Goal: Task Accomplishment & Management: Use online tool/utility

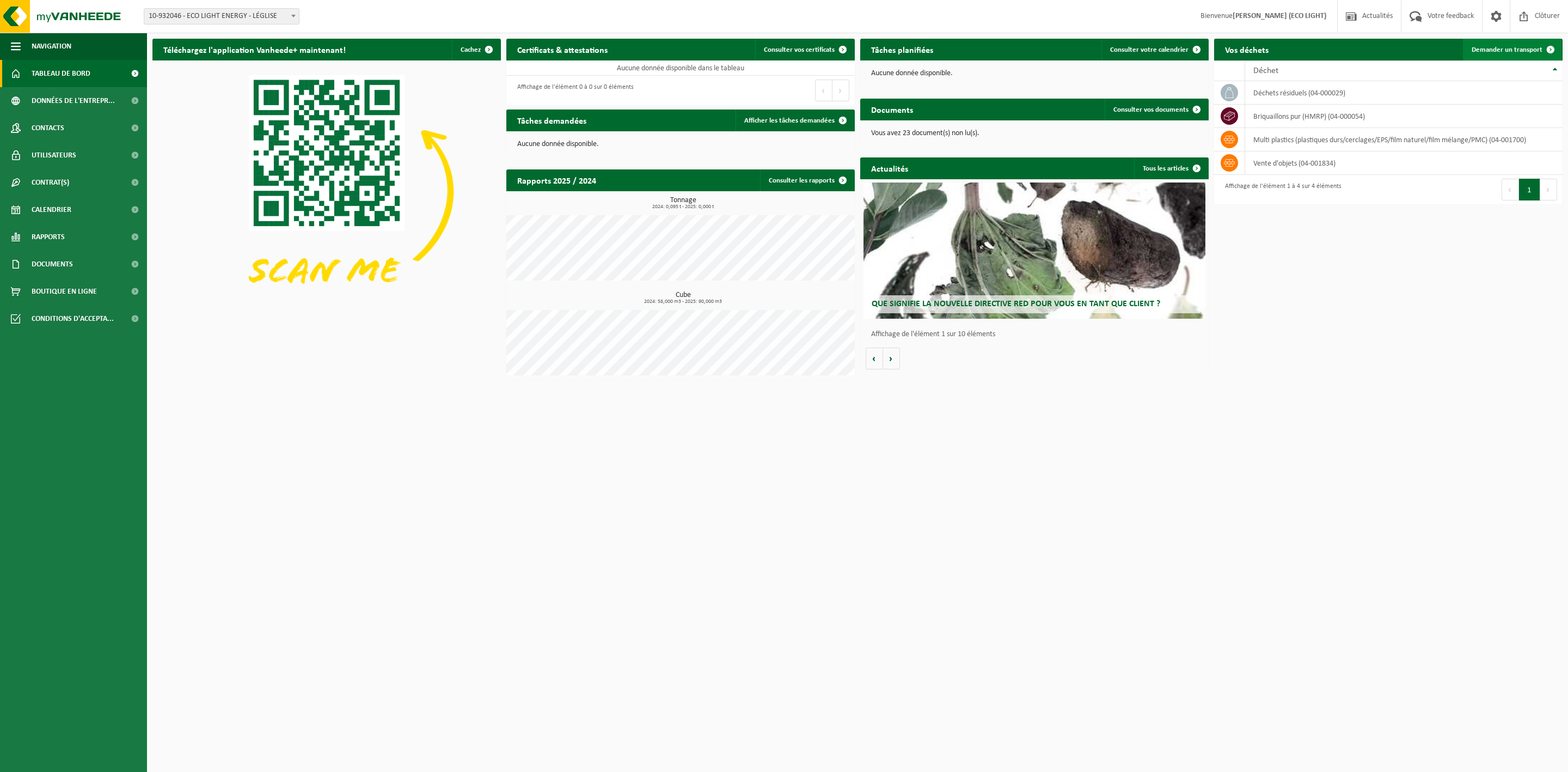
click at [1508, 47] on span "Demander un transport" at bounding box center [1506, 50] width 71 height 8
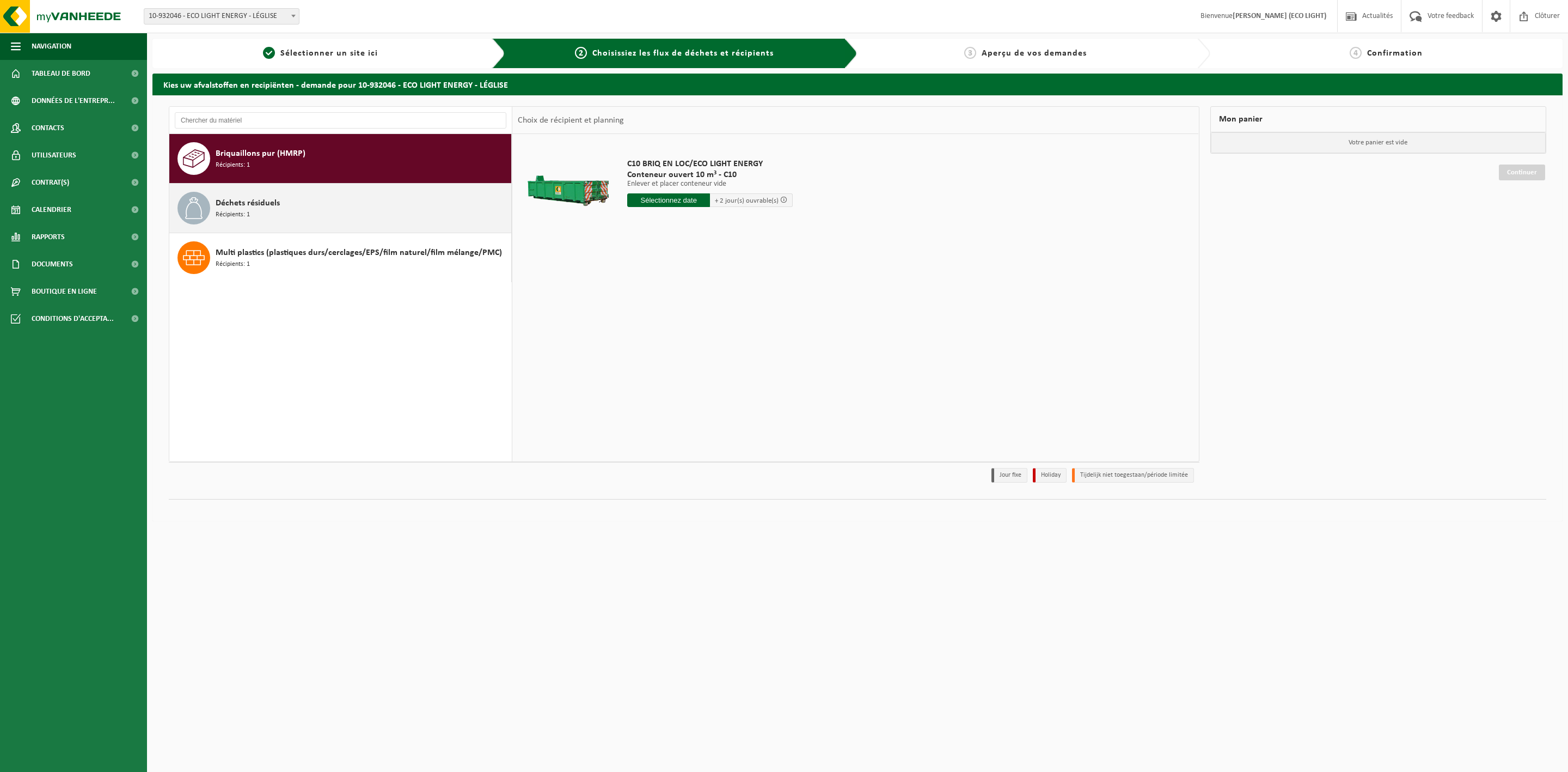
click at [386, 217] on div "Déchets résiduels Récipients: 1" at bounding box center [361, 208] width 293 height 33
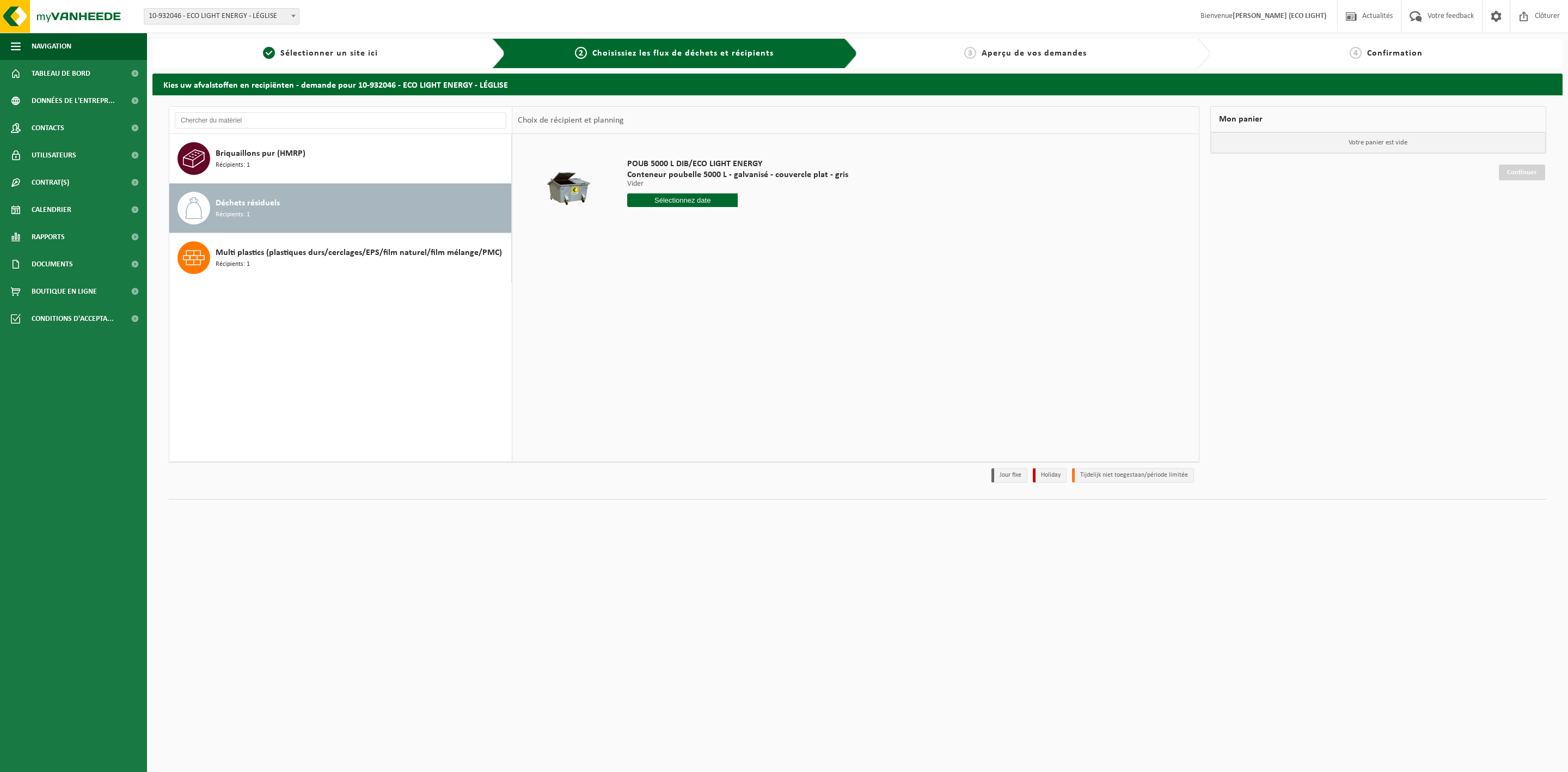
click at [706, 199] on input "text" at bounding box center [681, 200] width 110 height 13
click at [634, 298] on div "13" at bounding box center [637, 298] width 19 height 18
type input "à partir de 2025-10-13"
click at [692, 198] on input "à partir de 2025-10-13" at bounding box center [681, 200] width 110 height 13
click at [730, 333] on div "29 30 1 2 3 4 5 6 7 8 9 10 11 12 13 14 15 16 17 18 19 20 21 22 23 24 25 26 27 2…" at bounding box center [695, 298] width 134 height 88
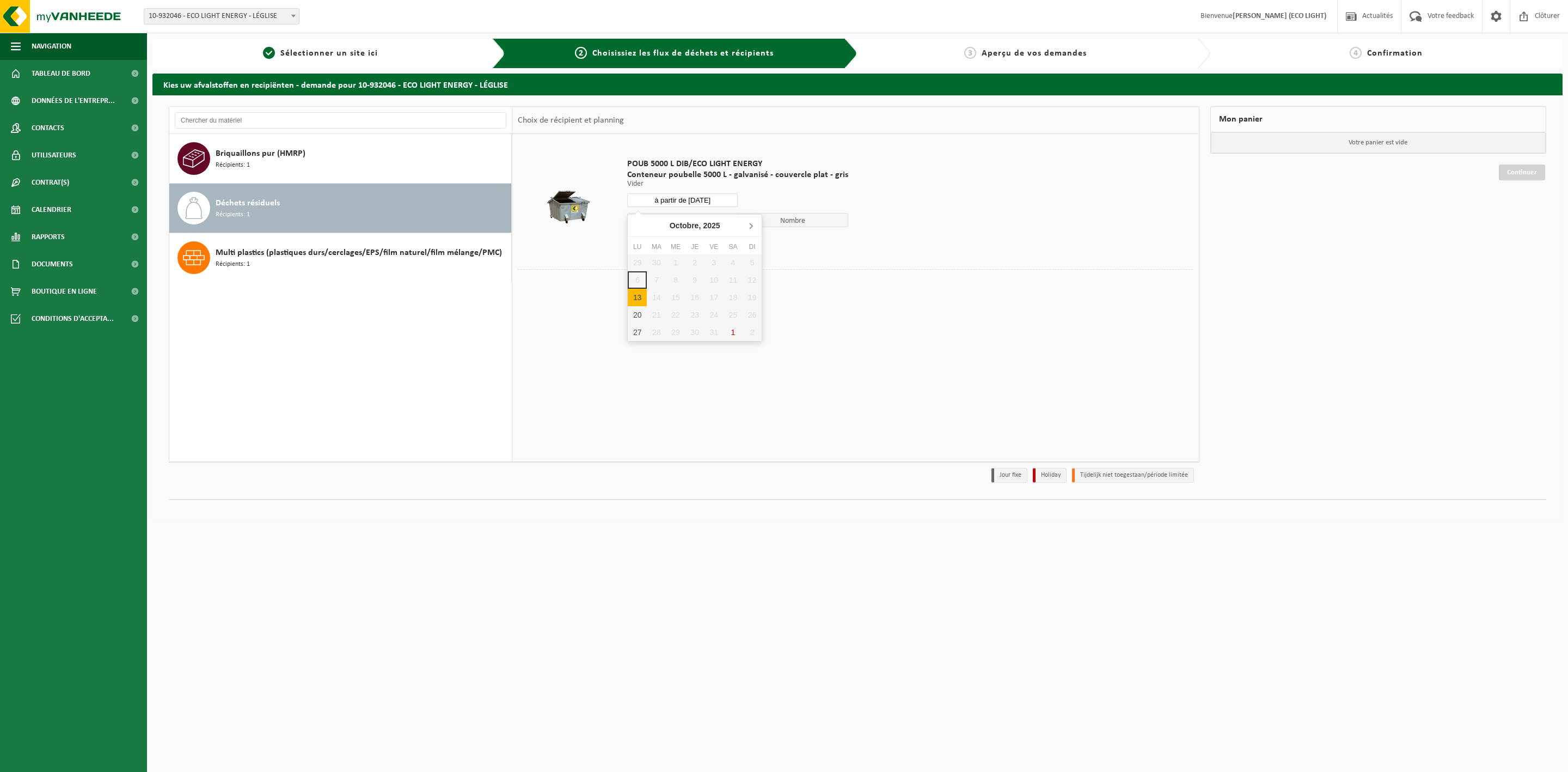
click at [755, 224] on icon at bounding box center [750, 225] width 18 height 18
click at [638, 222] on icon at bounding box center [638, 225] width 18 height 18
click at [635, 299] on div "13" at bounding box center [637, 298] width 19 height 18
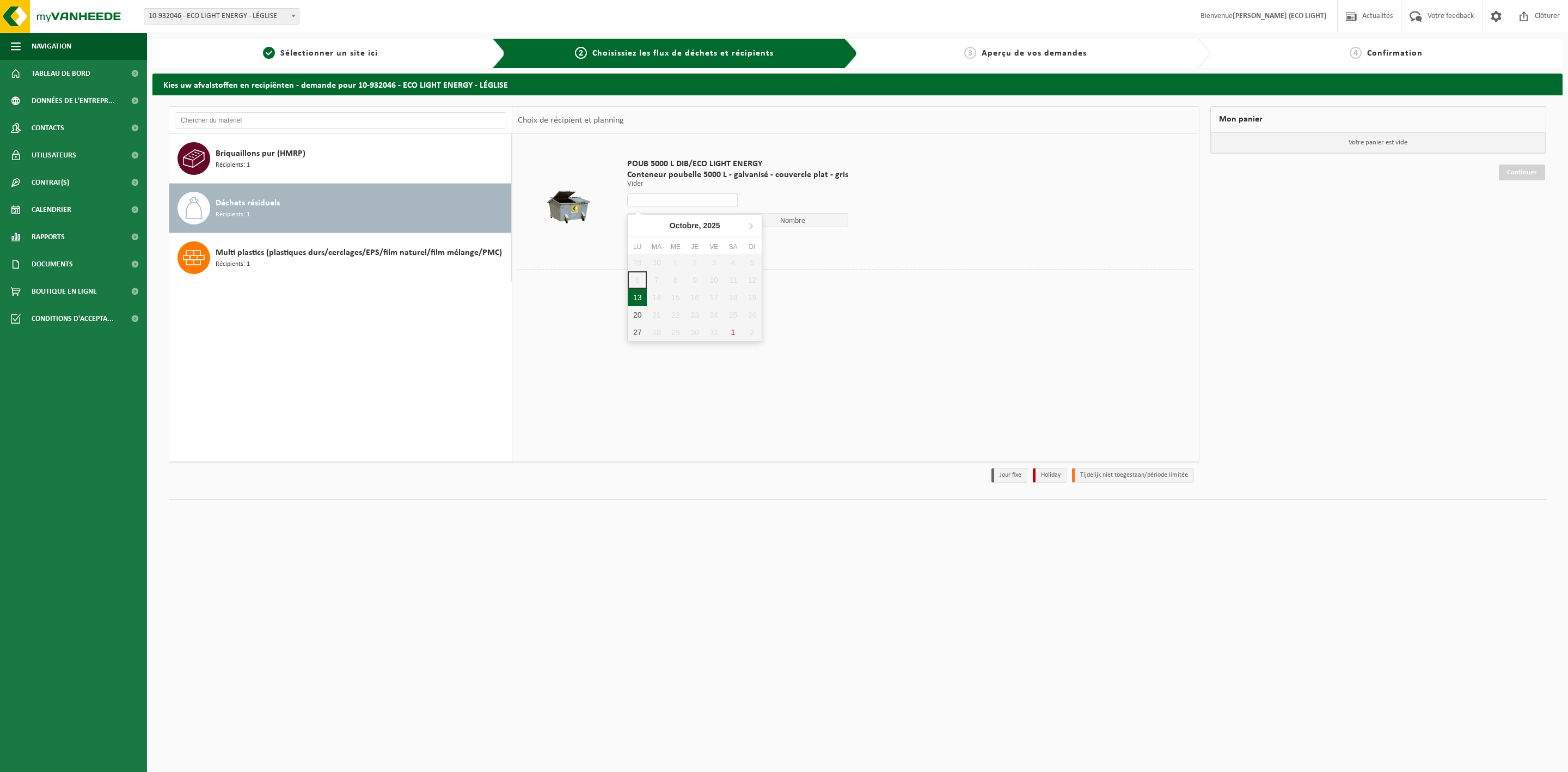
click at [638, 300] on div "13" at bounding box center [637, 298] width 19 height 18
type input "à partir de 2025-10-13"
click at [685, 198] on input "à partir de 2025-10-13" at bounding box center [681, 200] width 110 height 13
click at [633, 277] on div "29 30 1 2 3 4 5 6 7 8 9 10 11 12 13 14 15 16 17 18 19 20 21 22 23 24 25 26 27 2…" at bounding box center [695, 298] width 134 height 88
click at [662, 283] on div "29 30 1 2 3 4 5 6 7 8 9 10 11 12 13 14 15 16 17 18 19 20 21 22 23 24 25 26 27 2…" at bounding box center [695, 298] width 134 height 88
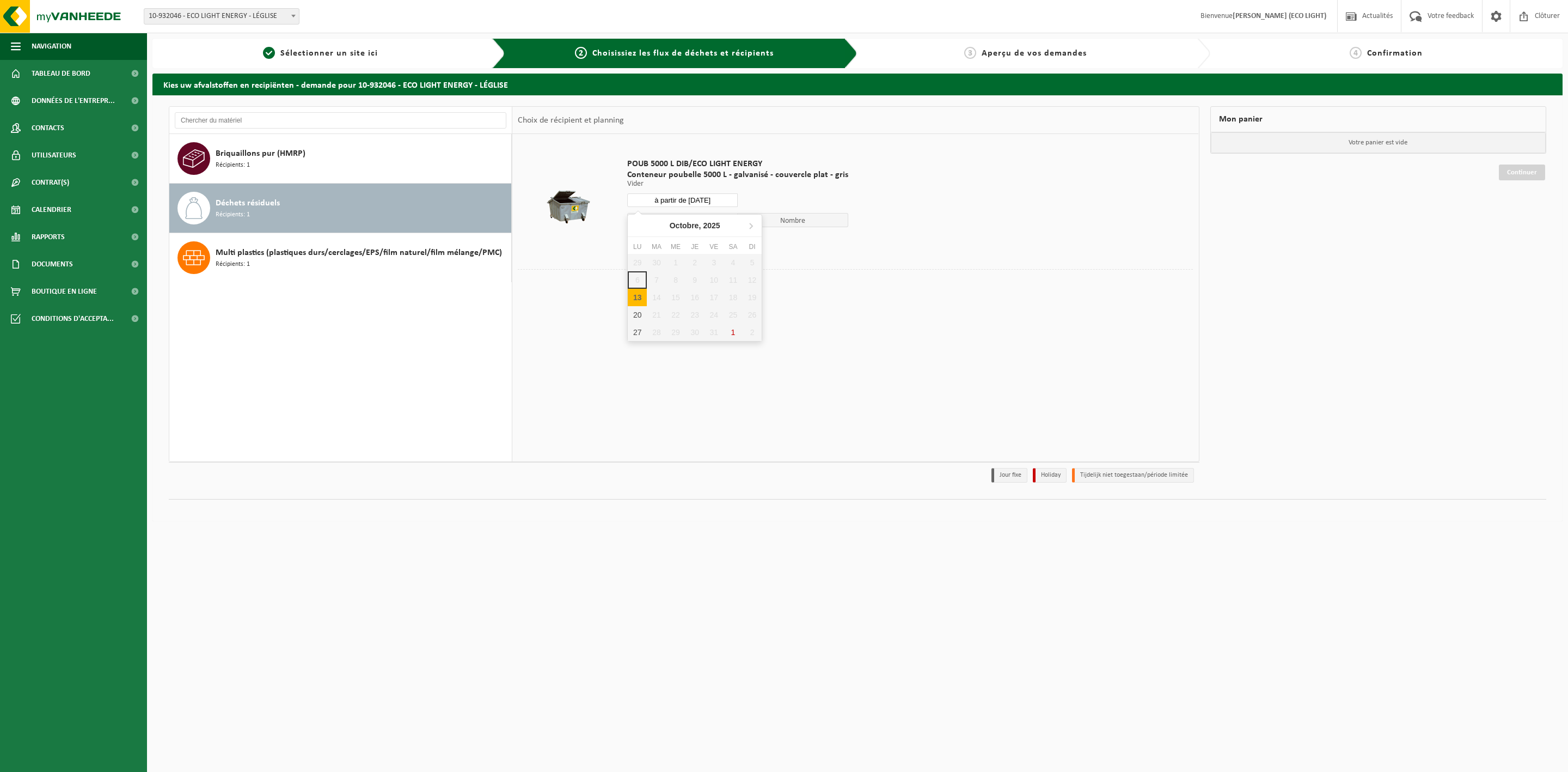
click at [637, 298] on div "13" at bounding box center [637, 298] width 19 height 18
click at [642, 304] on div "13" at bounding box center [637, 298] width 19 height 18
type input "à partir de 2025-10-13"
click at [840, 306] on div "POUB 5000 L DIB/ECO LIGHT ENERGY Conteneur poubelle 5000 L - galvanisé - couver…" at bounding box center [855, 297] width 686 height 327
click at [671, 242] on button "Dans le panier" at bounding box center [657, 241] width 58 height 18
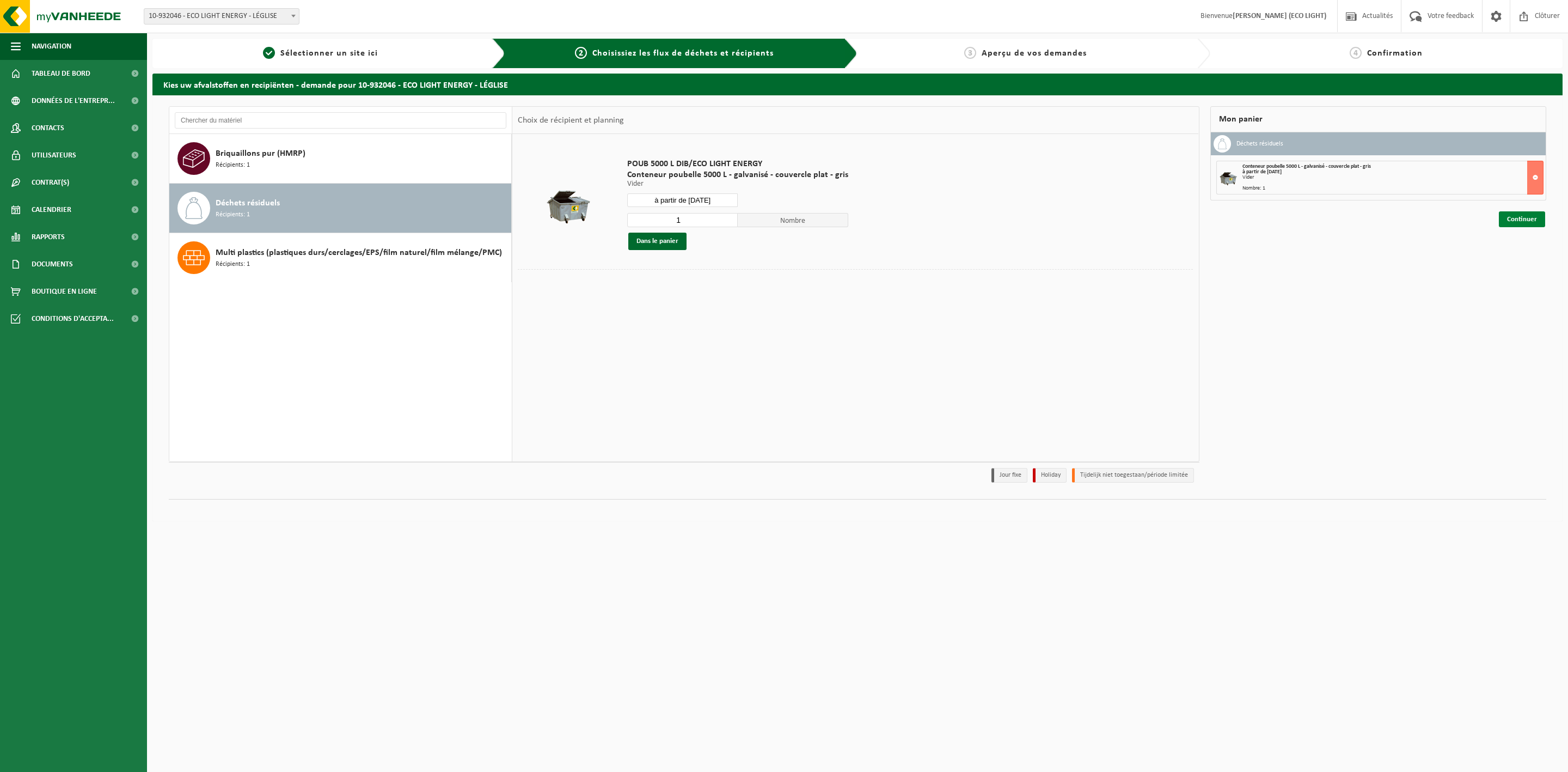
click at [1526, 217] on link "Continuer" at bounding box center [1521, 218] width 46 height 16
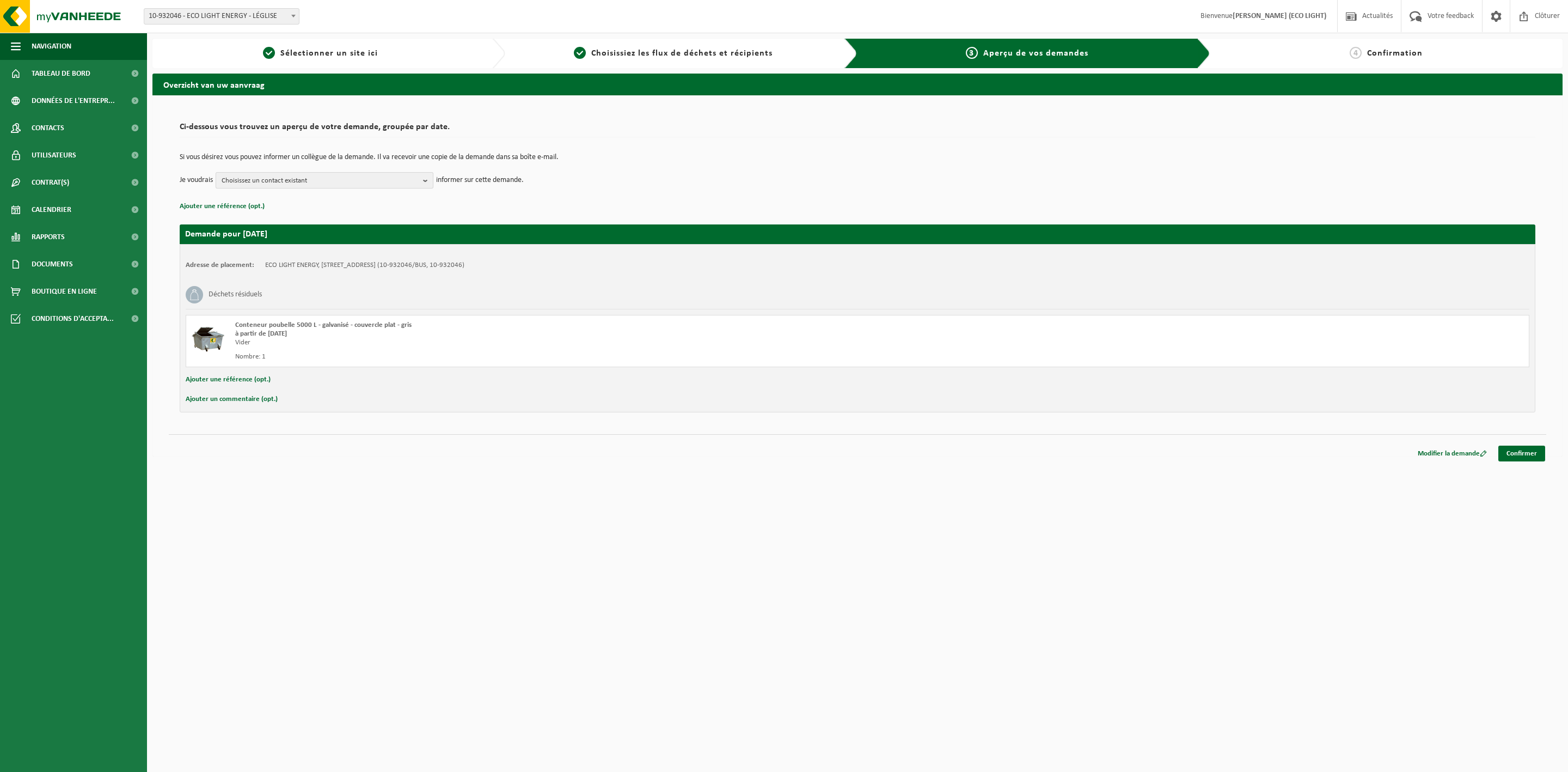
click at [391, 182] on span "Choisissez un contact existant" at bounding box center [319, 180] width 197 height 16
click at [360, 240] on label "FACTURATION ECO LIGHT ENERGY ( info@ecolightenergy.be )" at bounding box center [324, 240] width 207 height 16
click at [219, 227] on input "FACTURATION ECO LIGHT ENERGY ( info@ecolightenergy.be )" at bounding box center [218, 227] width 1 height 1
checkbox input "true"
click at [366, 457] on div "Ci-dessous vous trouvez un aperçu de votre demande, groupée par date. Si vous d…" at bounding box center [857, 275] width 1410 height 361
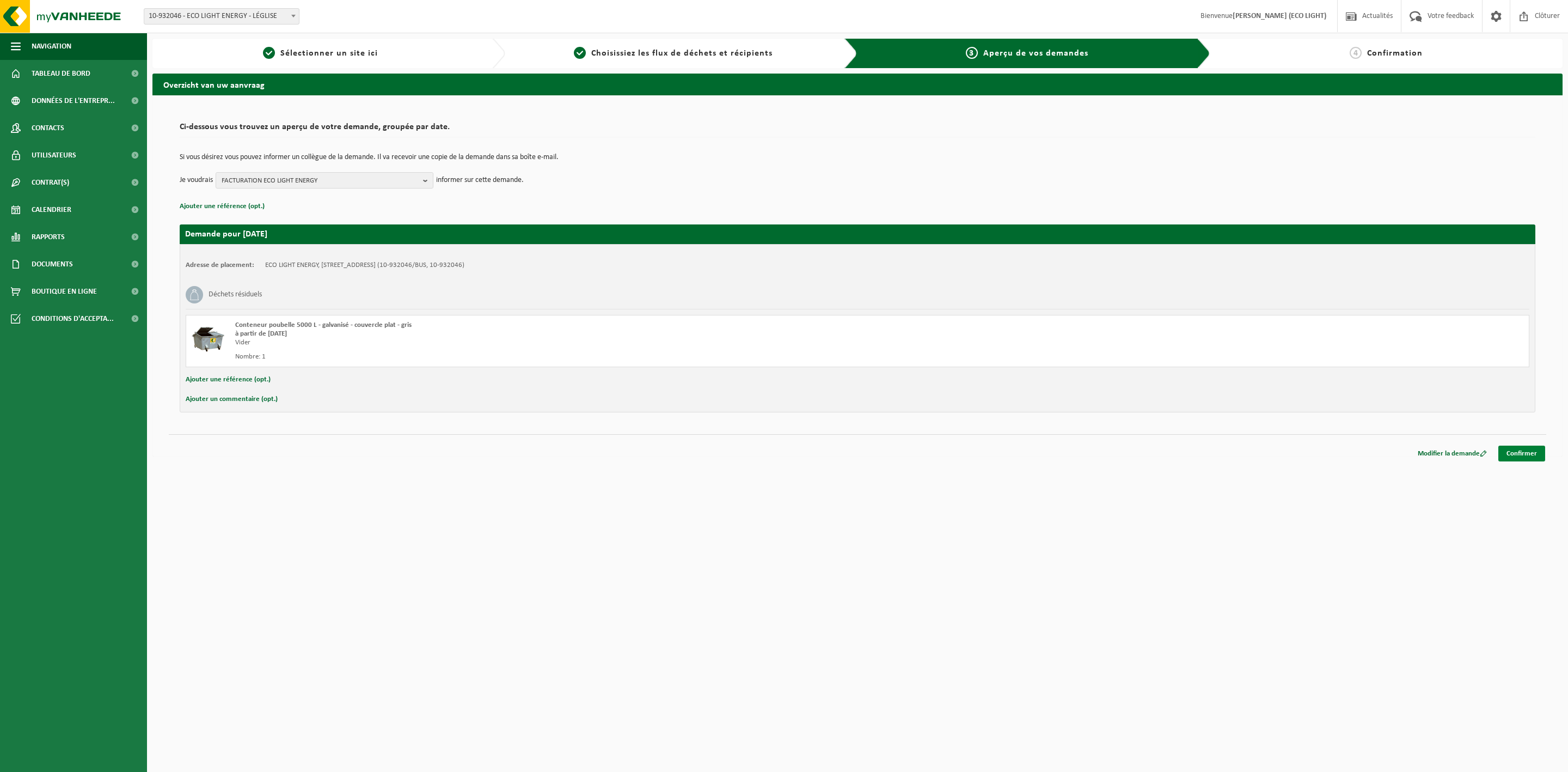
click at [1514, 453] on link "Confirmer" at bounding box center [1522, 453] width 47 height 16
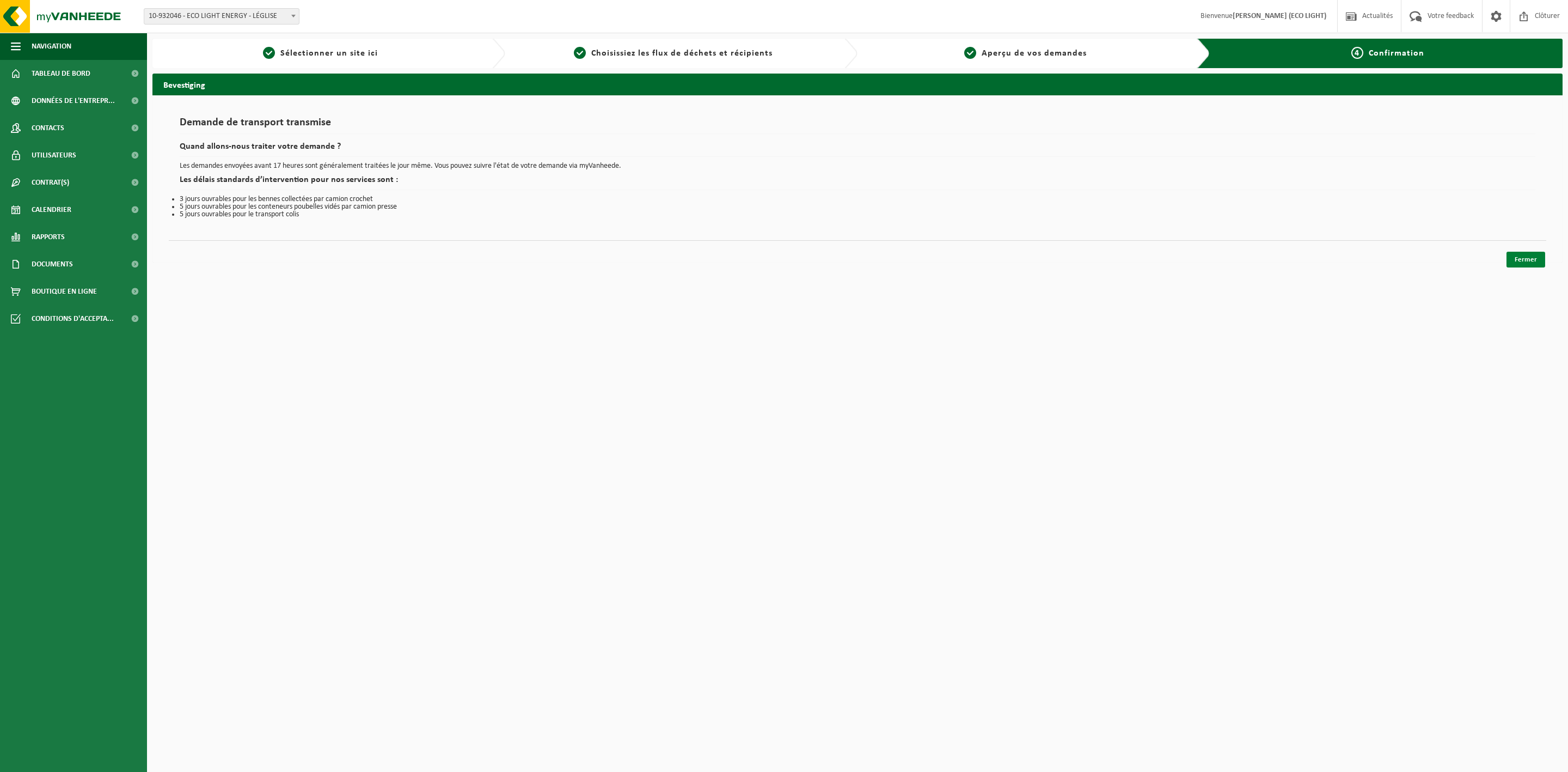
click at [1522, 262] on link "Fermer" at bounding box center [1525, 259] width 39 height 16
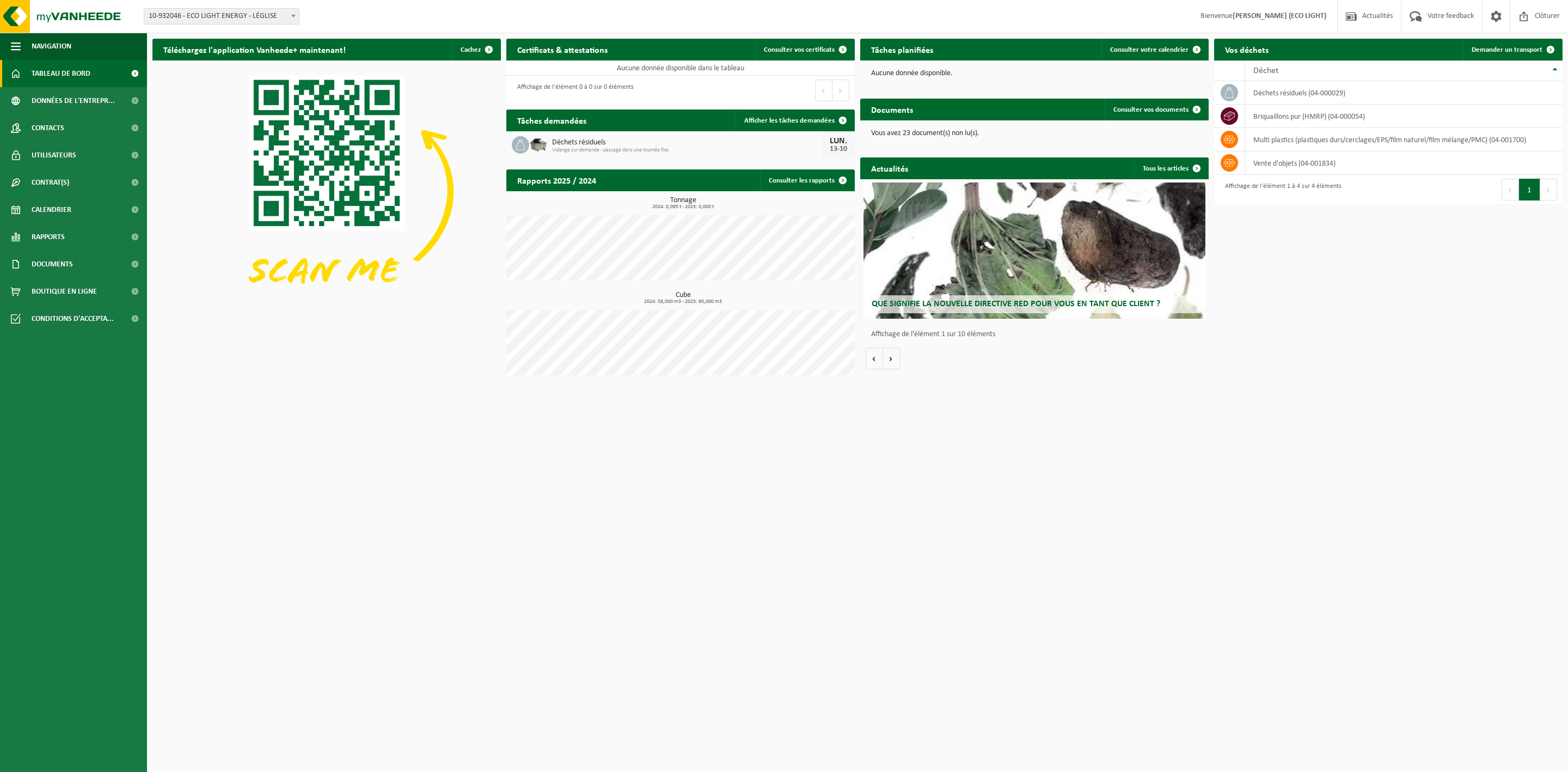
click at [747, 144] on span "Déchets résiduels" at bounding box center [686, 142] width 270 height 8
drag, startPoint x: 820, startPoint y: 199, endPoint x: 773, endPoint y: 131, distance: 82.7
click at [766, 136] on div "Déchets résiduels Vidange sur demande - passage dans une tournée fixe LUN. 13-10" at bounding box center [680, 144] width 348 height 27
click at [781, 118] on span "Afficher les tâches demandées" at bounding box center [790, 121] width 90 height 8
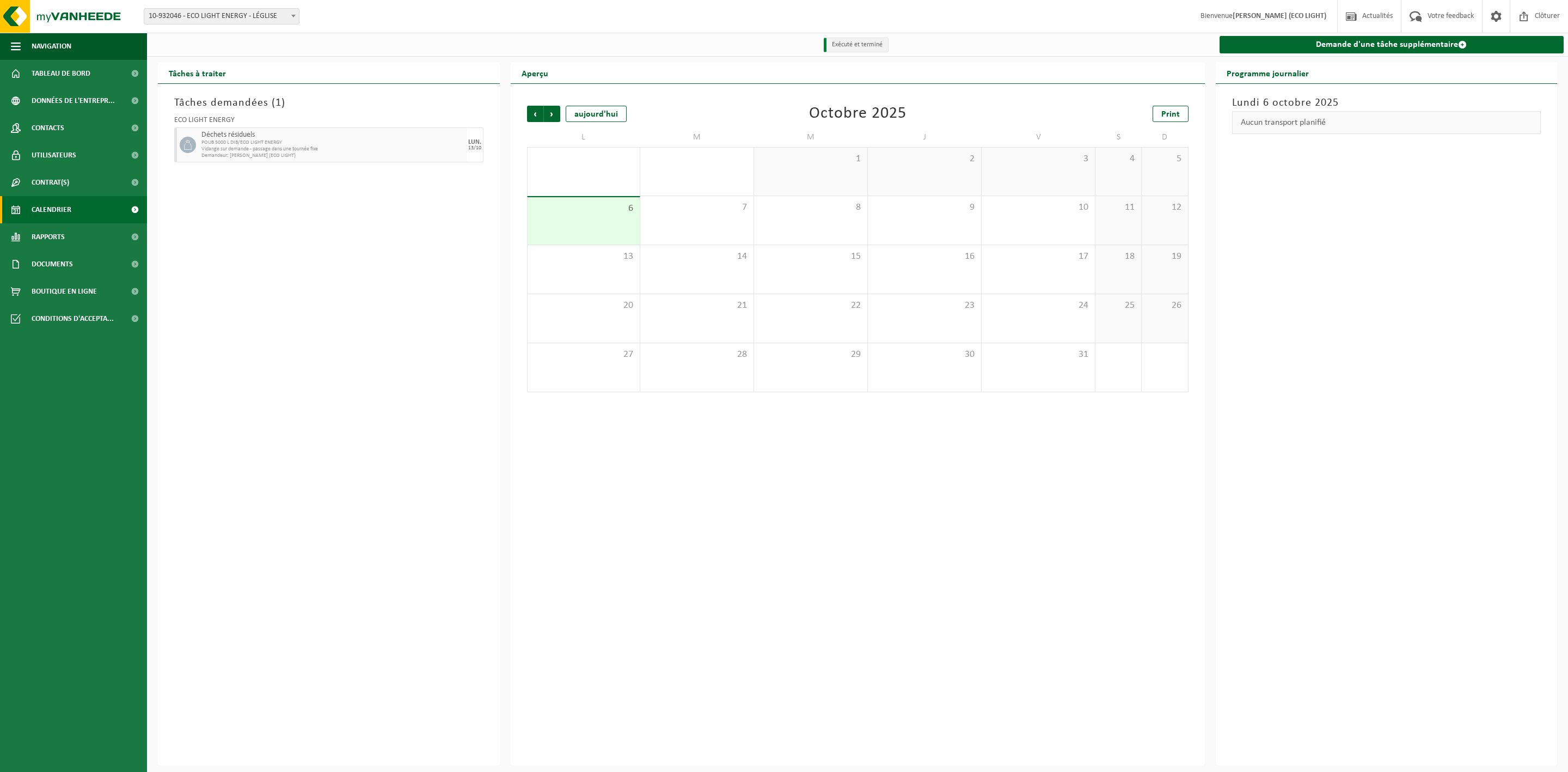
click at [362, 153] on span "Demandeur: [PERSON_NAME] (ECO LIGHT)" at bounding box center [332, 155] width 263 height 7
click at [589, 210] on span "6" at bounding box center [584, 208] width 102 height 12
click at [595, 266] on div "13" at bounding box center [584, 268] width 113 height 48
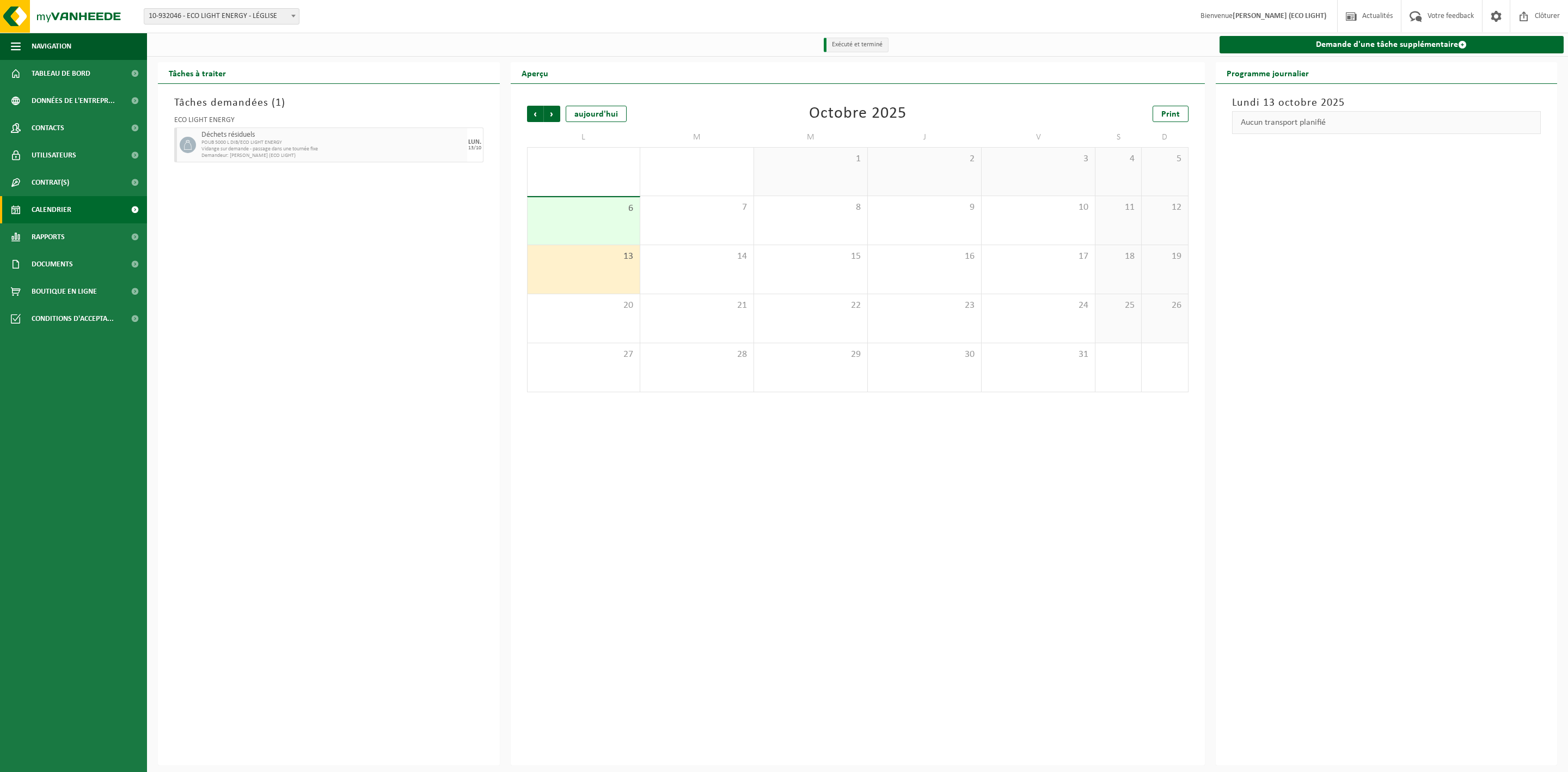
click at [1383, 113] on div "Aucun transport planifié" at bounding box center [1386, 122] width 310 height 23
click at [356, 139] on span "POUB 5000 L DIB/ECO LIGHT ENERGY" at bounding box center [332, 142] width 263 height 7
